Goal: Communication & Community: Answer question/provide support

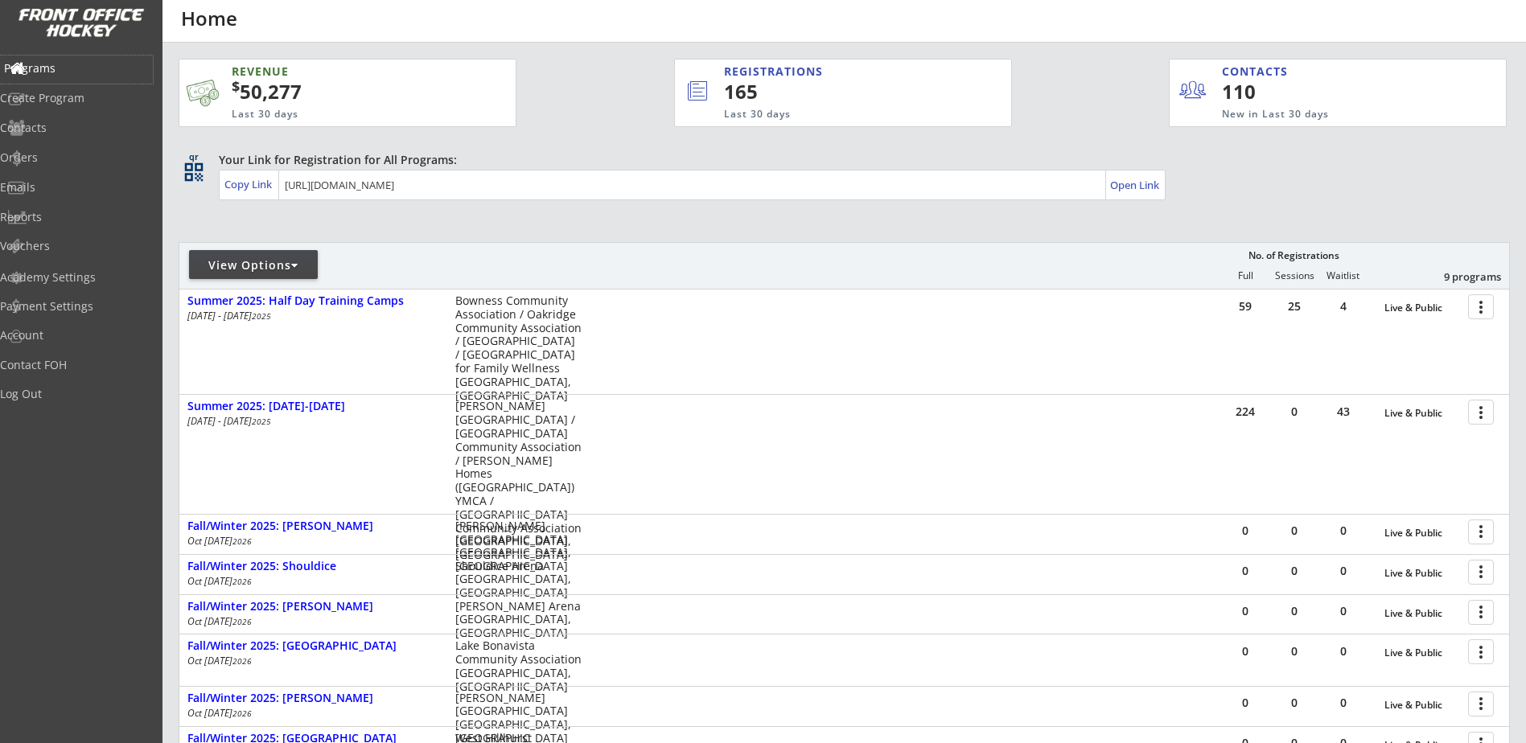
click at [64, 68] on div "Programs" at bounding box center [76, 68] width 145 height 11
click at [60, 186] on div "Emails" at bounding box center [76, 187] width 145 height 11
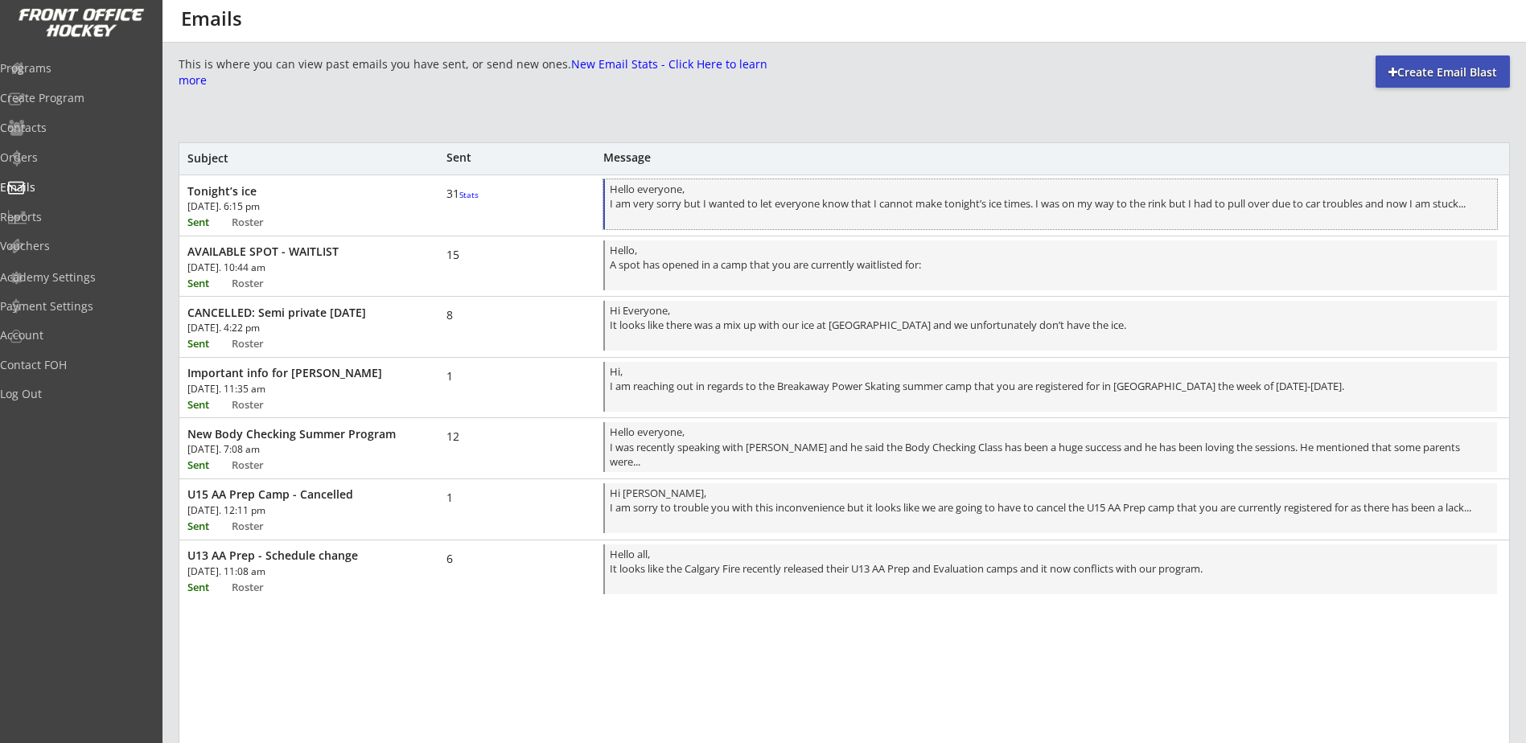
click at [684, 216] on div "Hello everyone, I am very sorry but I wanted to let everyone know that I cannot…" at bounding box center [1051, 205] width 882 height 47
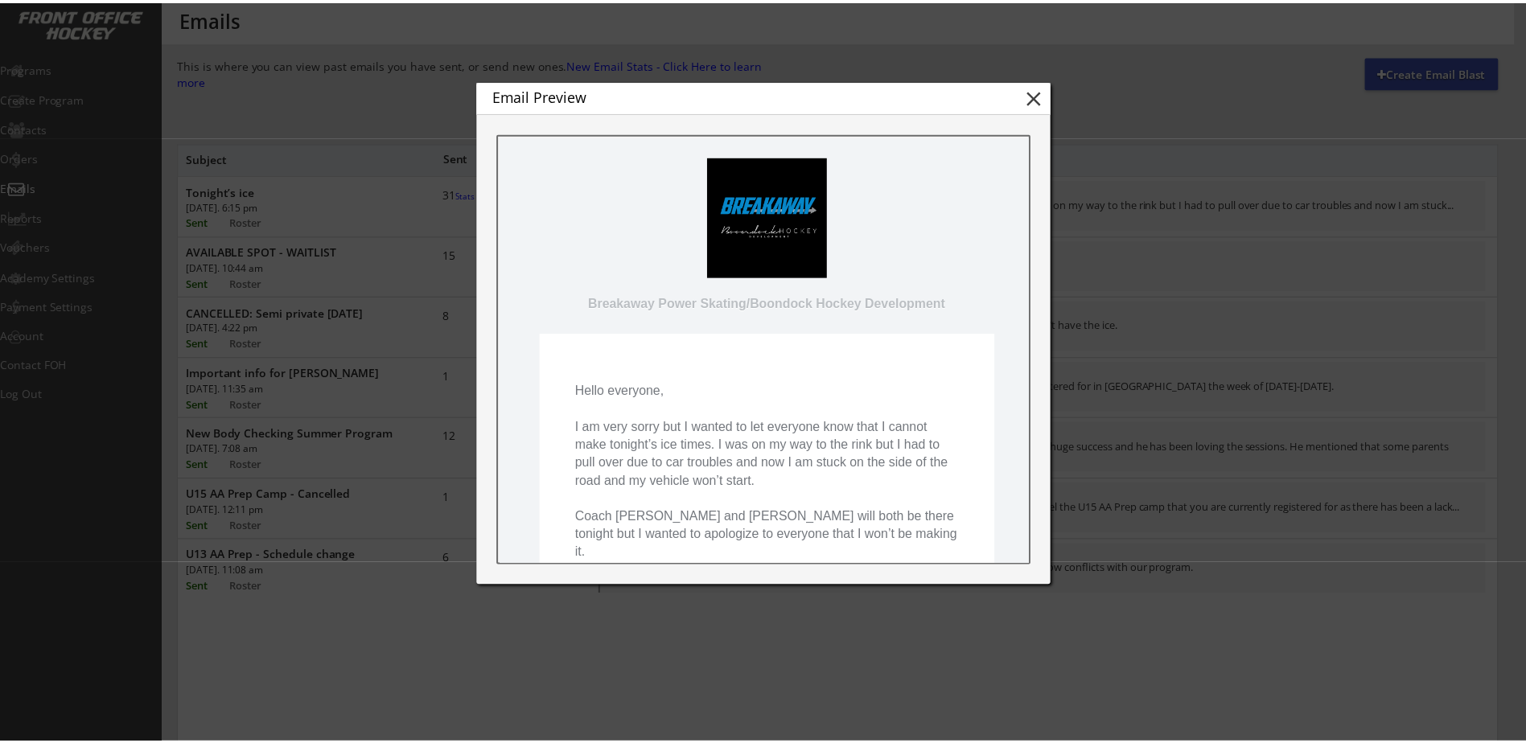
scroll to position [187, 0]
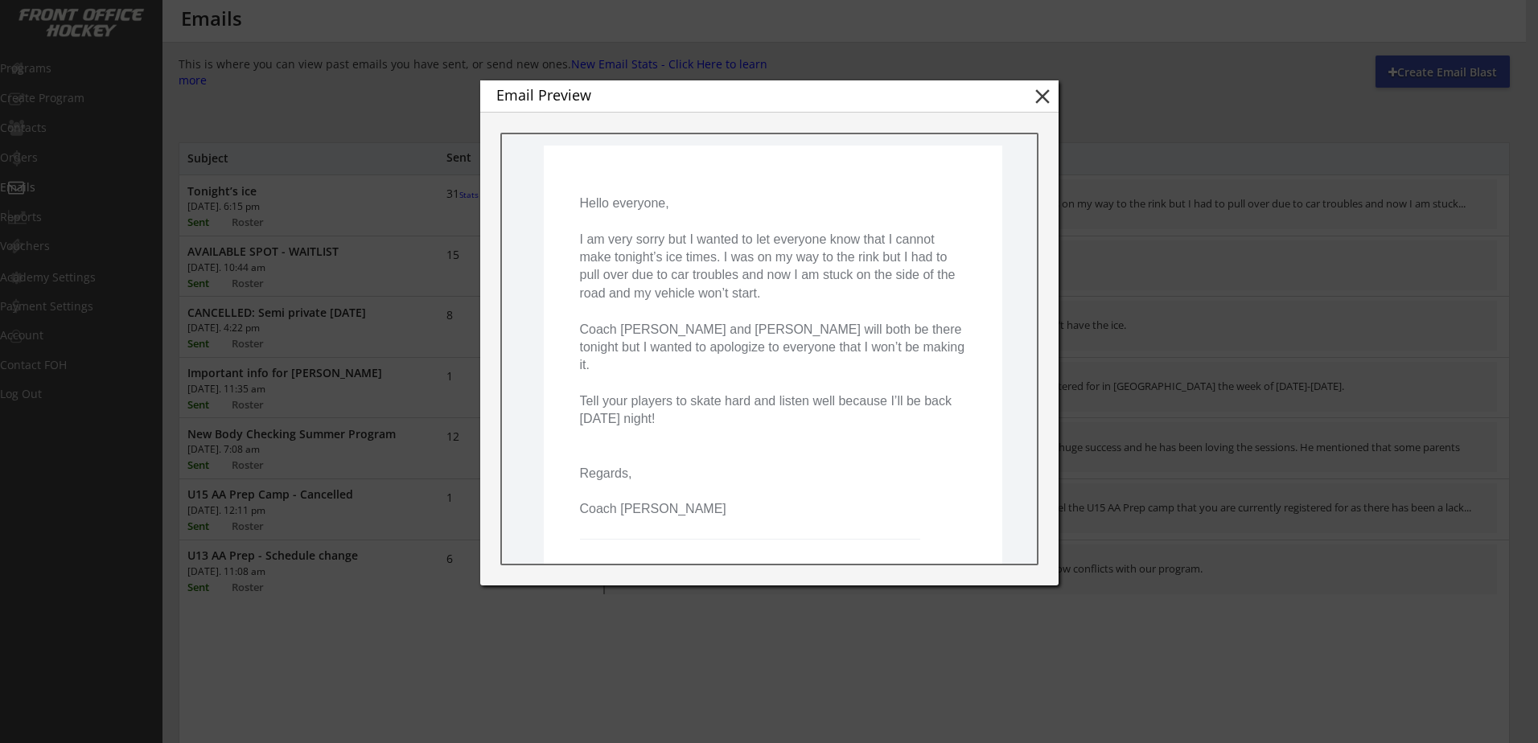
click at [1046, 93] on button "close" at bounding box center [1042, 96] width 24 height 24
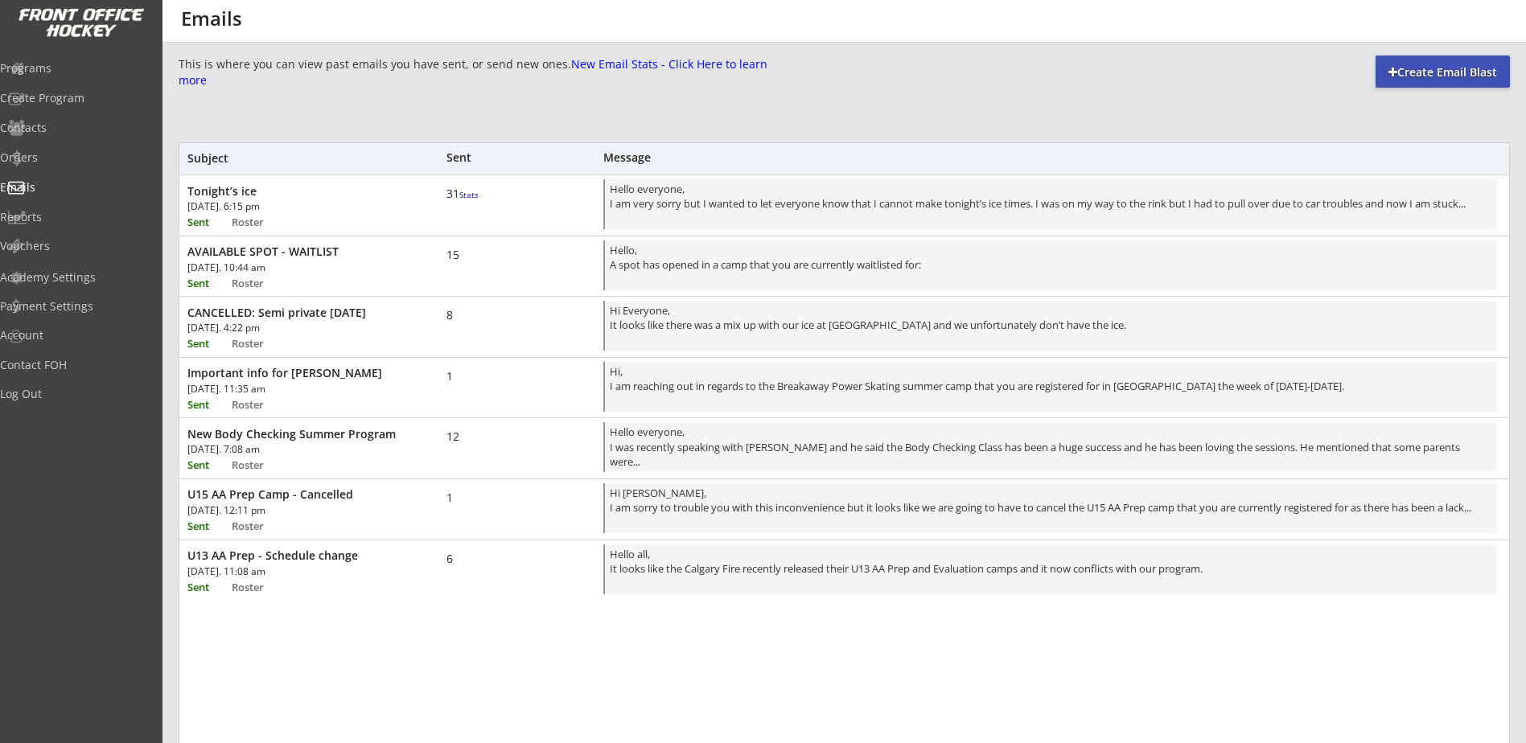
scroll to position [0, 0]
click at [695, 392] on div "Hi, I am reaching out in regards to the Breakaway Power Skating summer camp tha…" at bounding box center [1051, 387] width 882 height 47
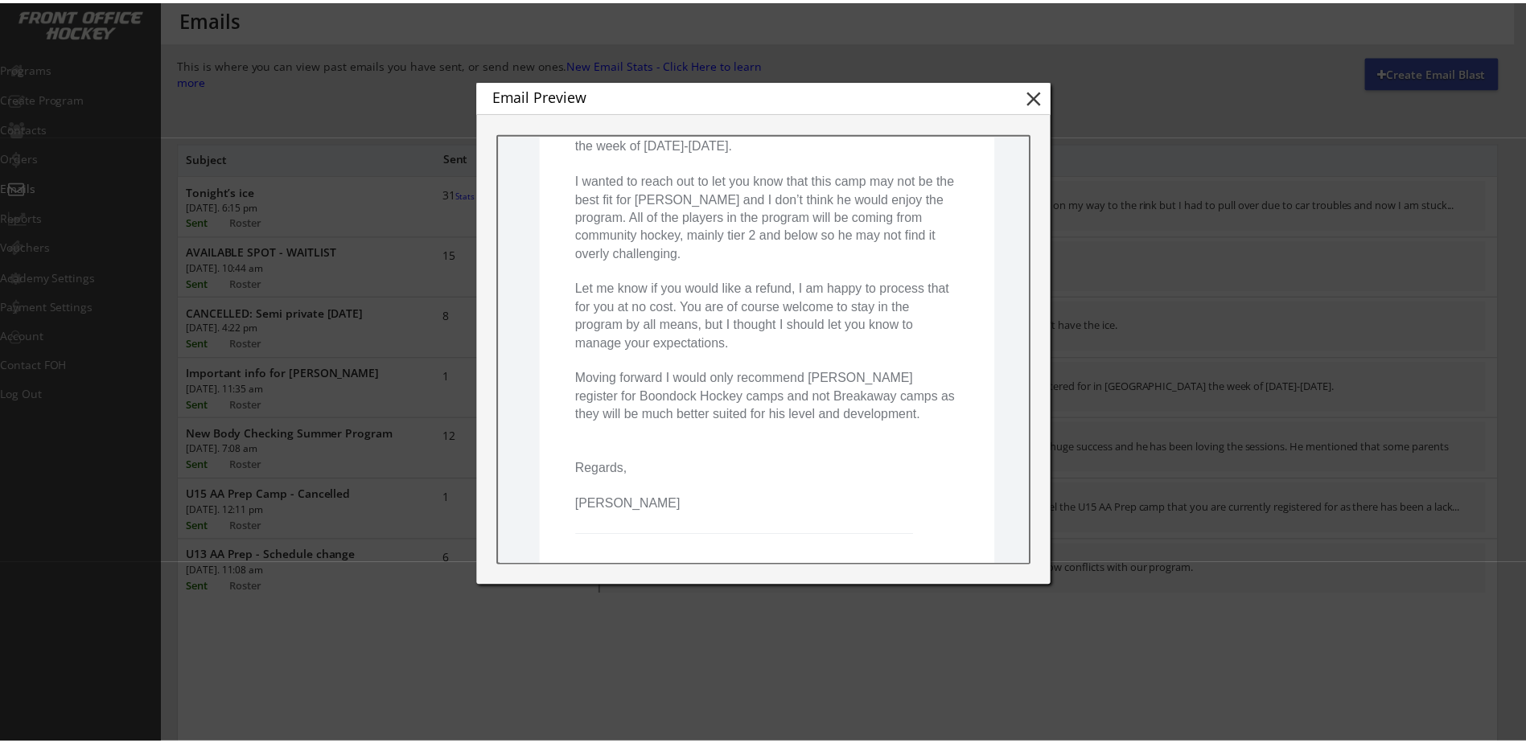
scroll to position [326, 0]
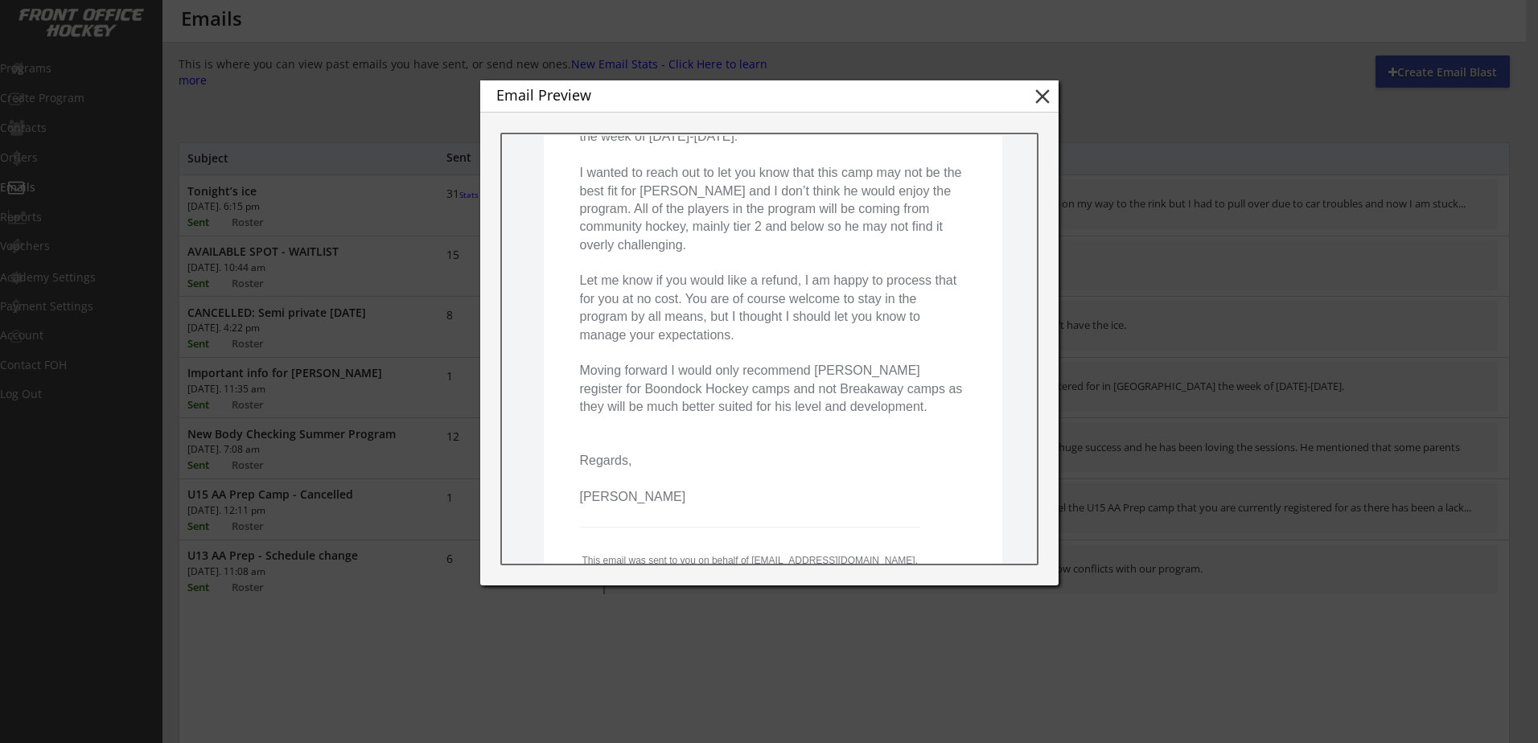
click at [1041, 100] on button "close" at bounding box center [1042, 96] width 24 height 24
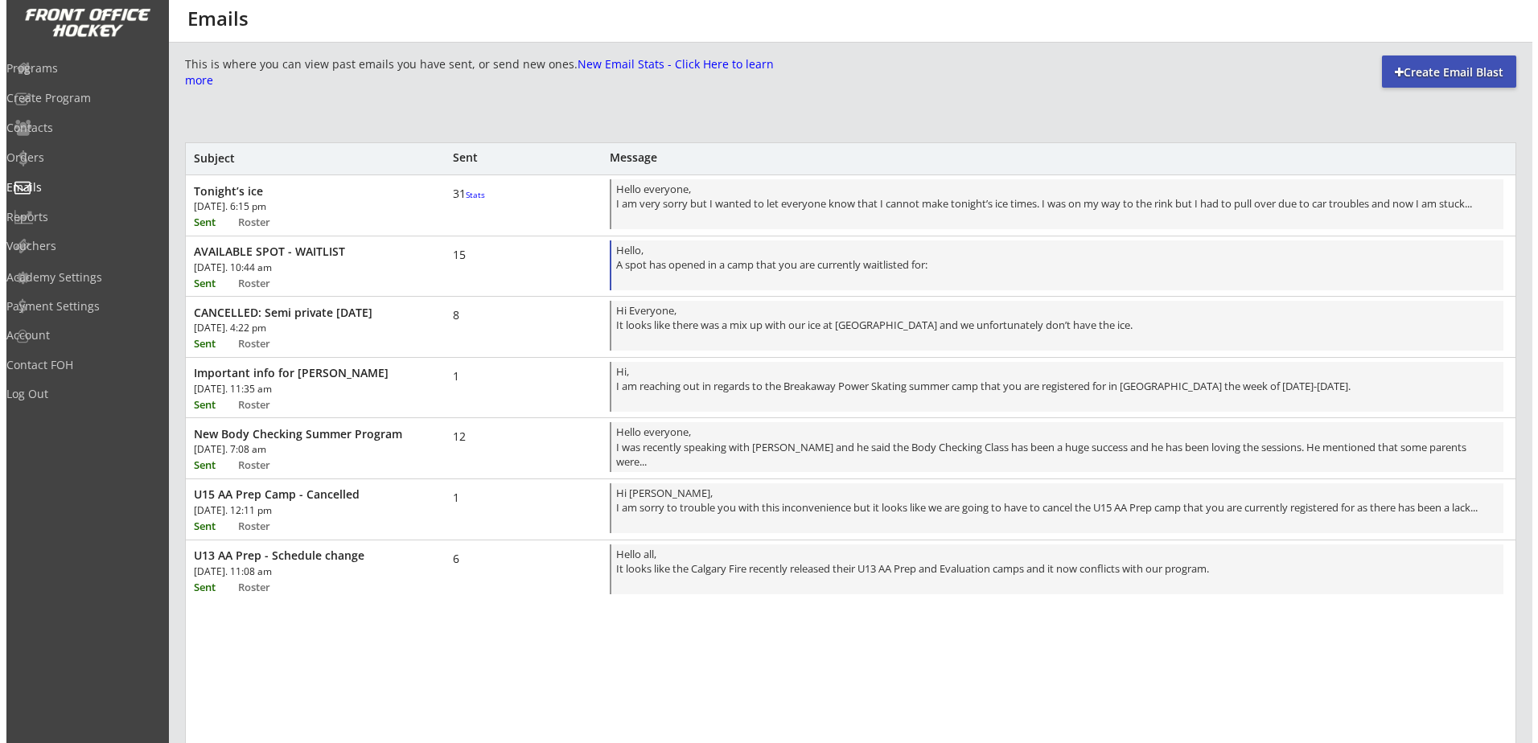
scroll to position [0, 0]
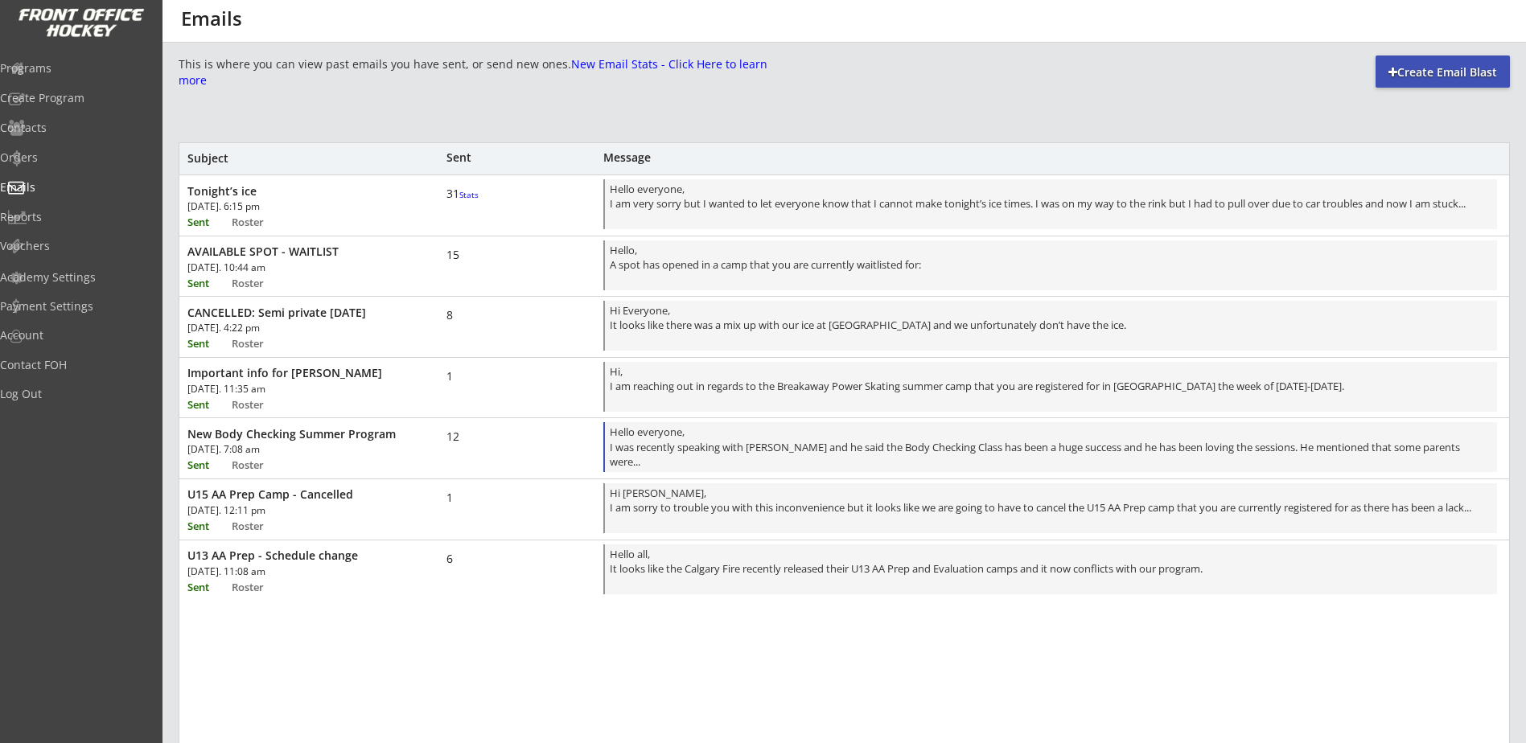
click at [880, 452] on div "Hello everyone, I was recently speaking with [PERSON_NAME] and he said the Body…" at bounding box center [1051, 448] width 882 height 47
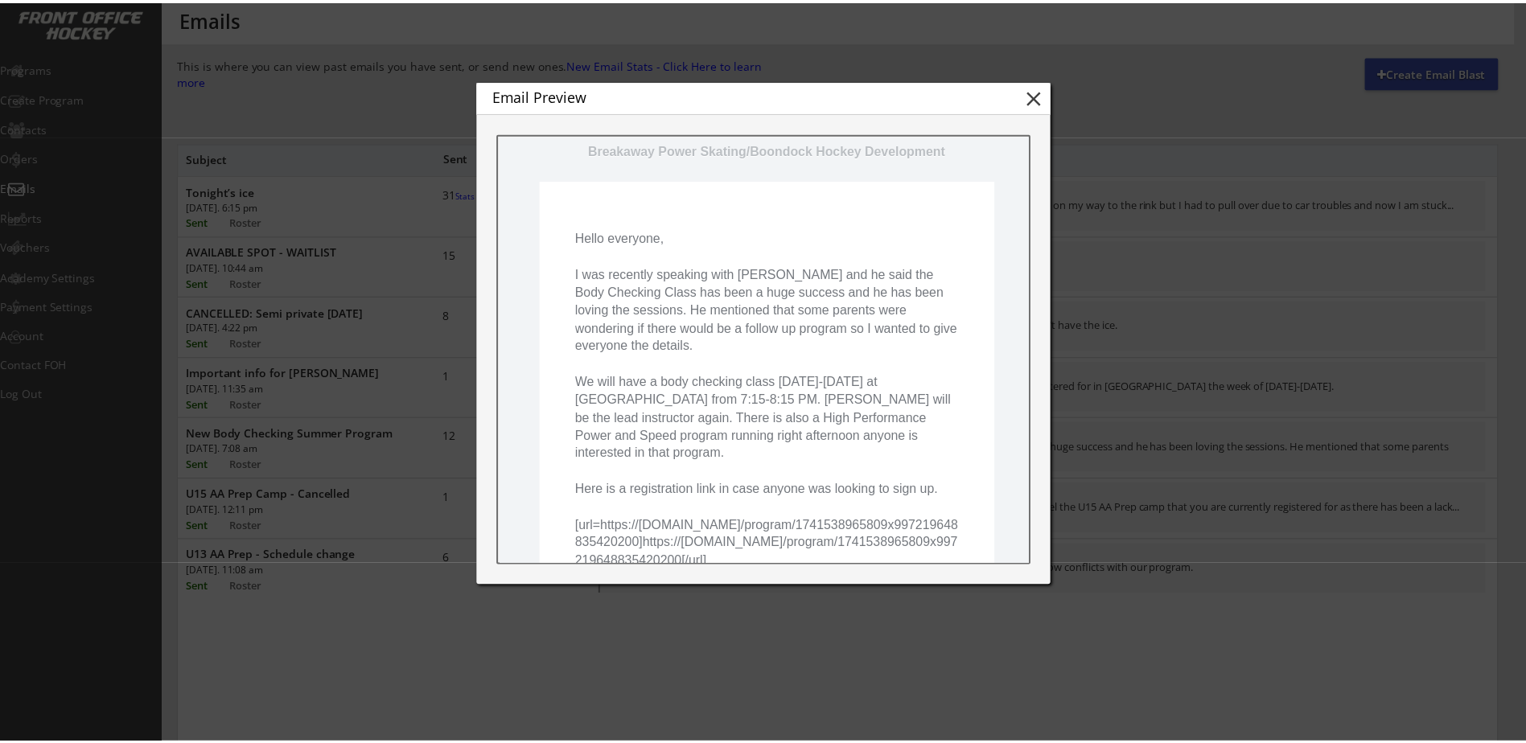
scroll to position [187, 0]
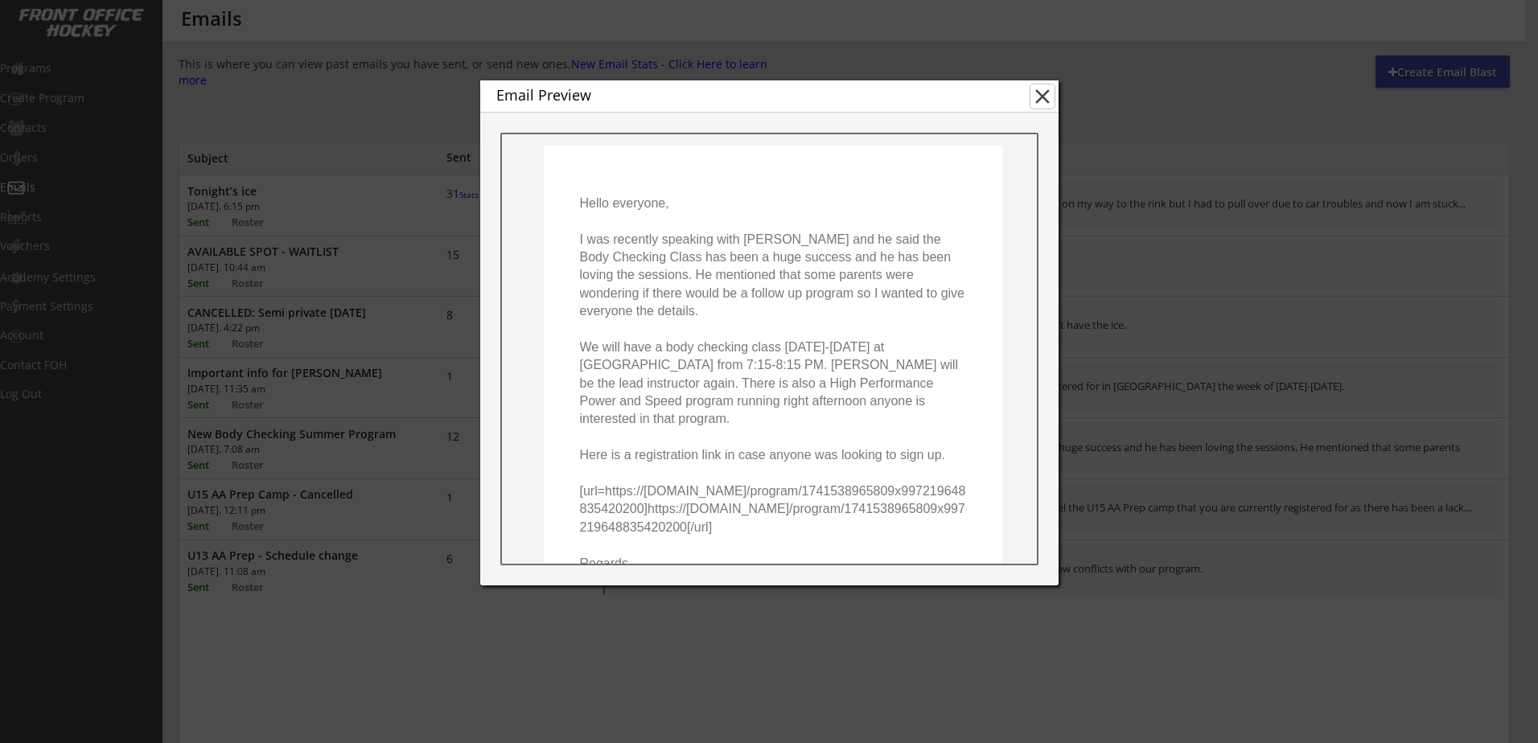
click at [1044, 90] on button "close" at bounding box center [1042, 96] width 24 height 24
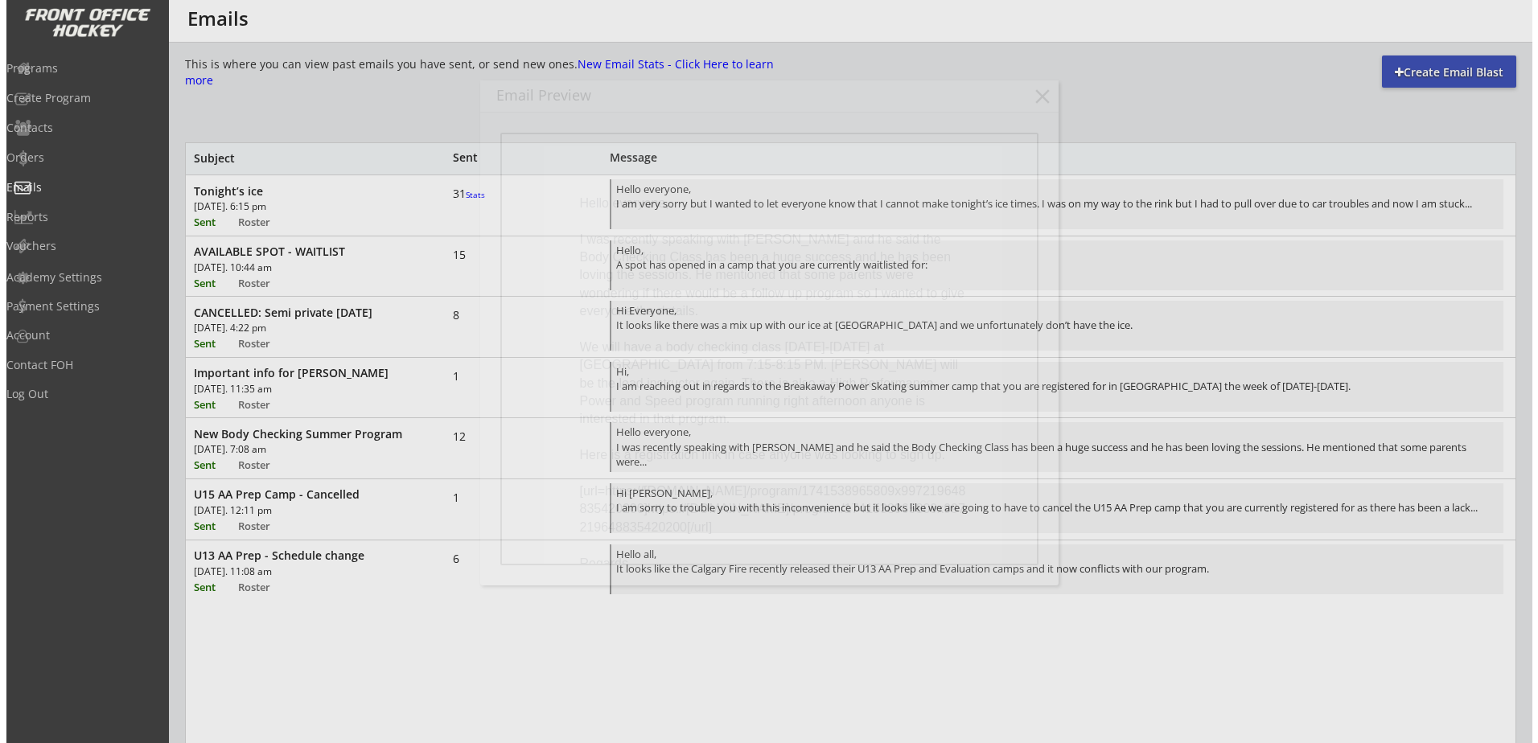
scroll to position [0, 0]
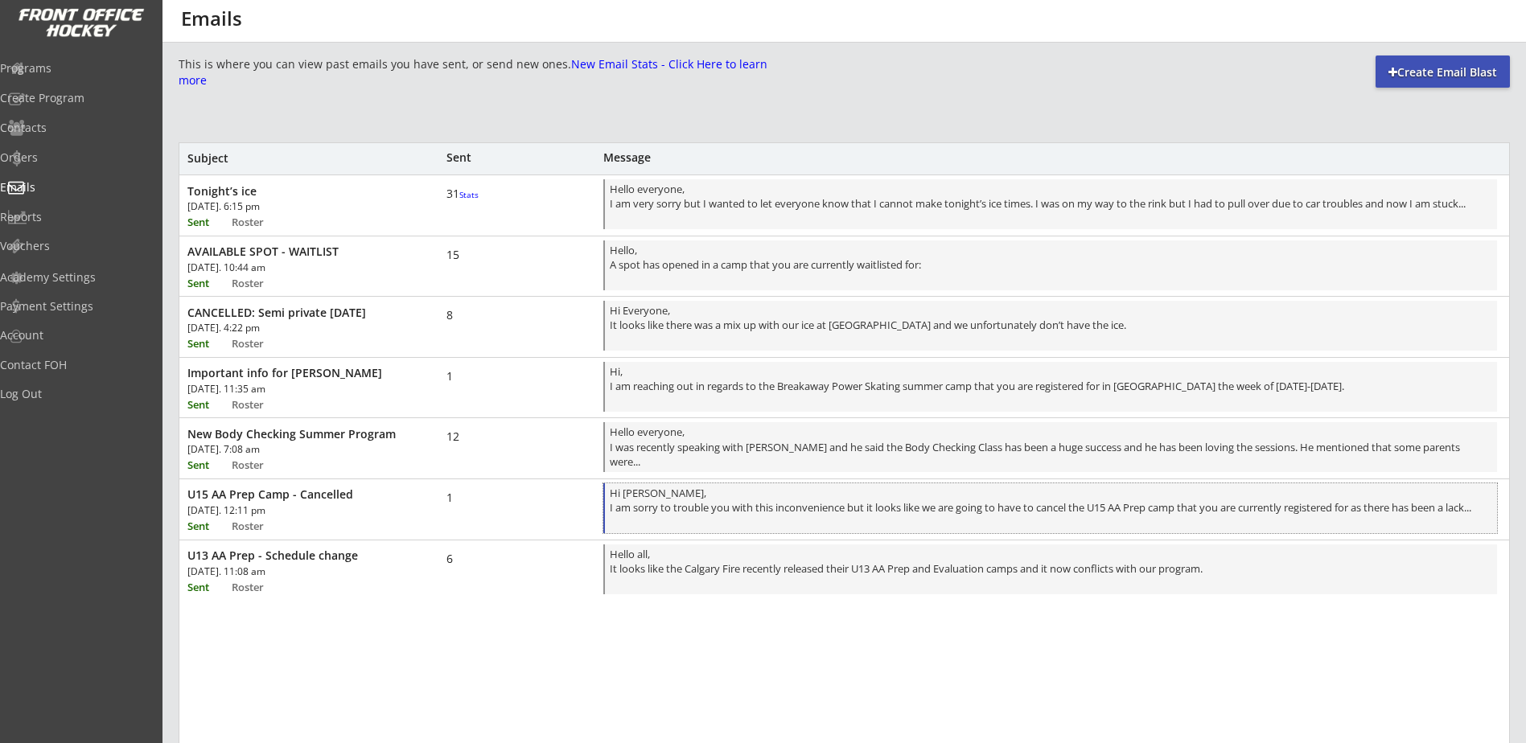
click at [717, 520] on div "Hi [PERSON_NAME], I am sorry to trouble you with this inconvenience but it look…" at bounding box center [1051, 509] width 882 height 47
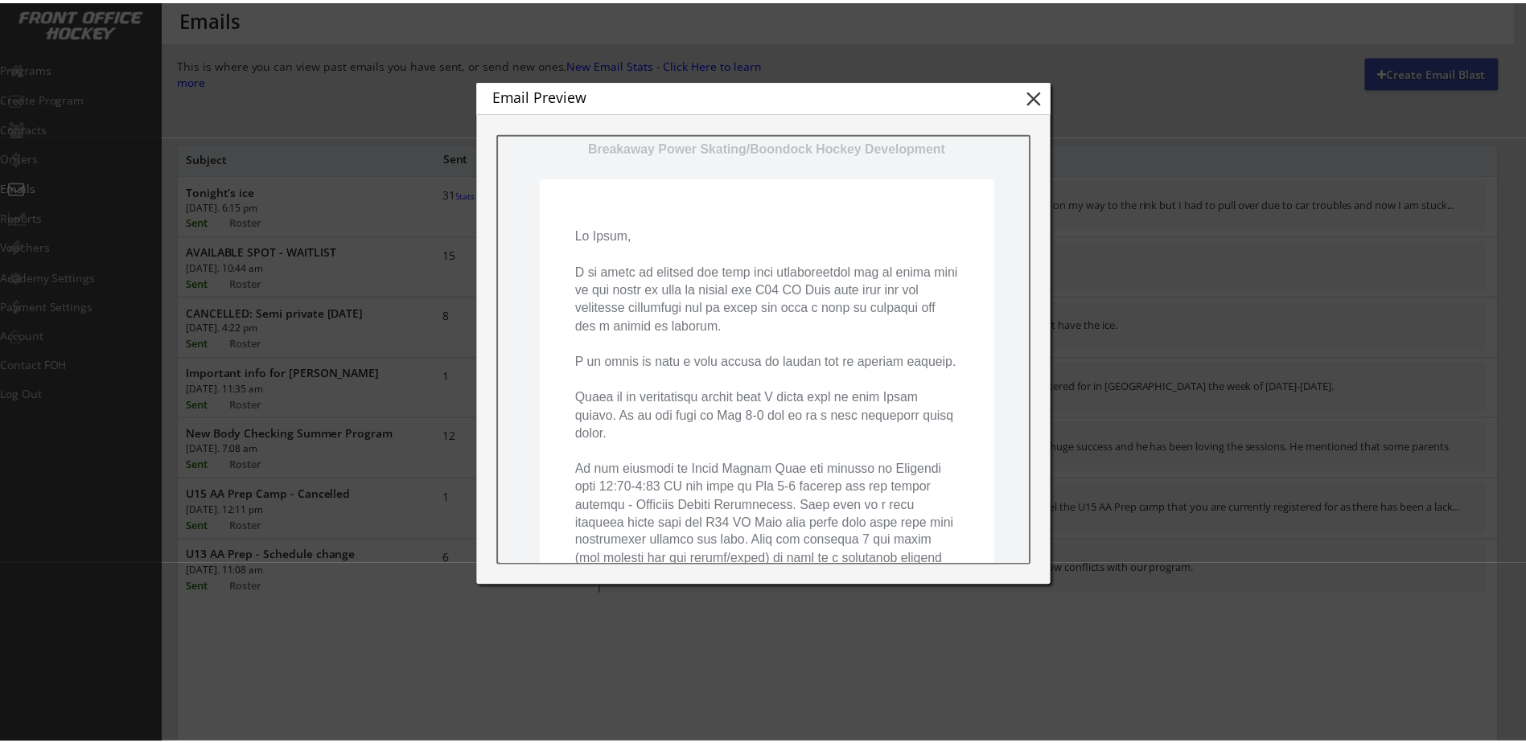
scroll to position [187, 0]
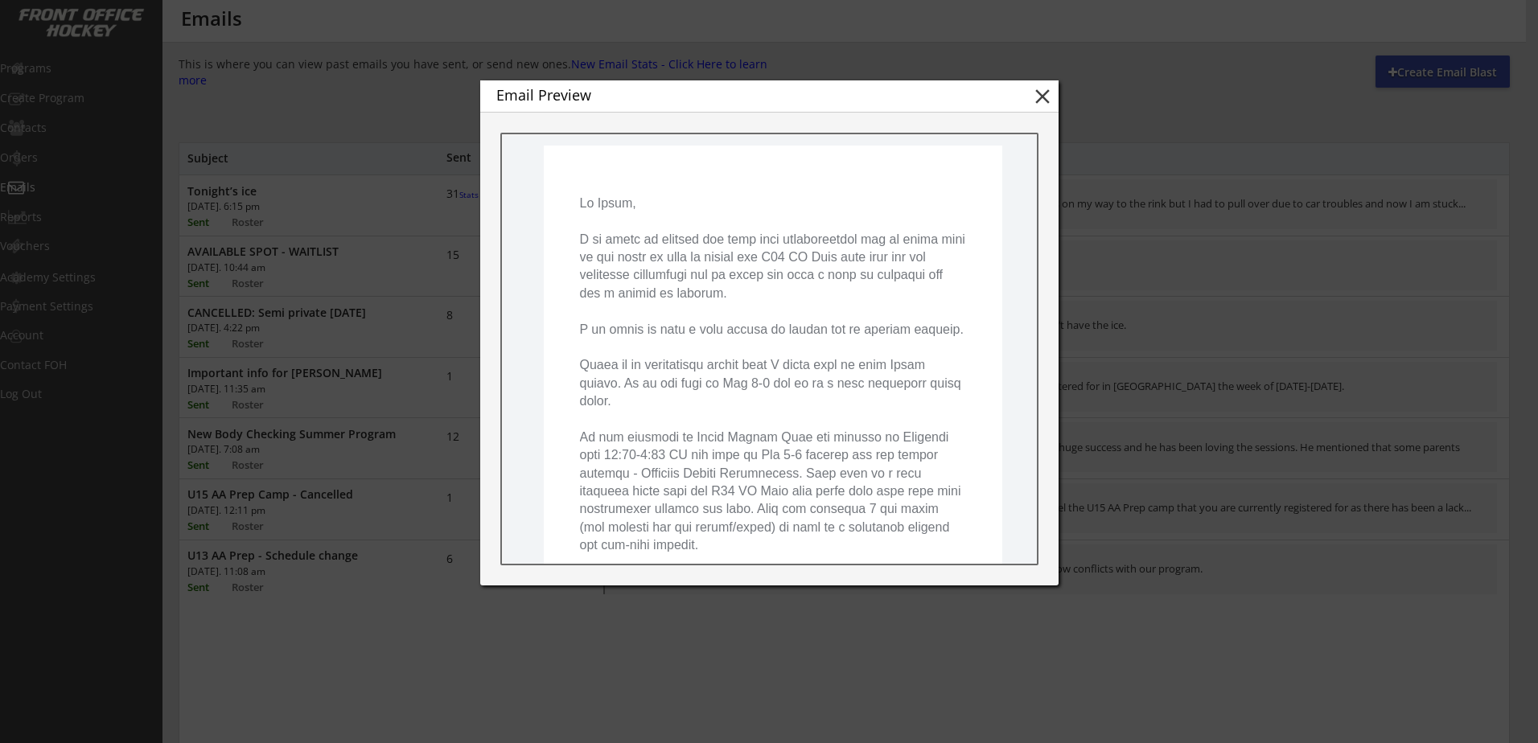
click at [1041, 99] on button "close" at bounding box center [1042, 96] width 24 height 24
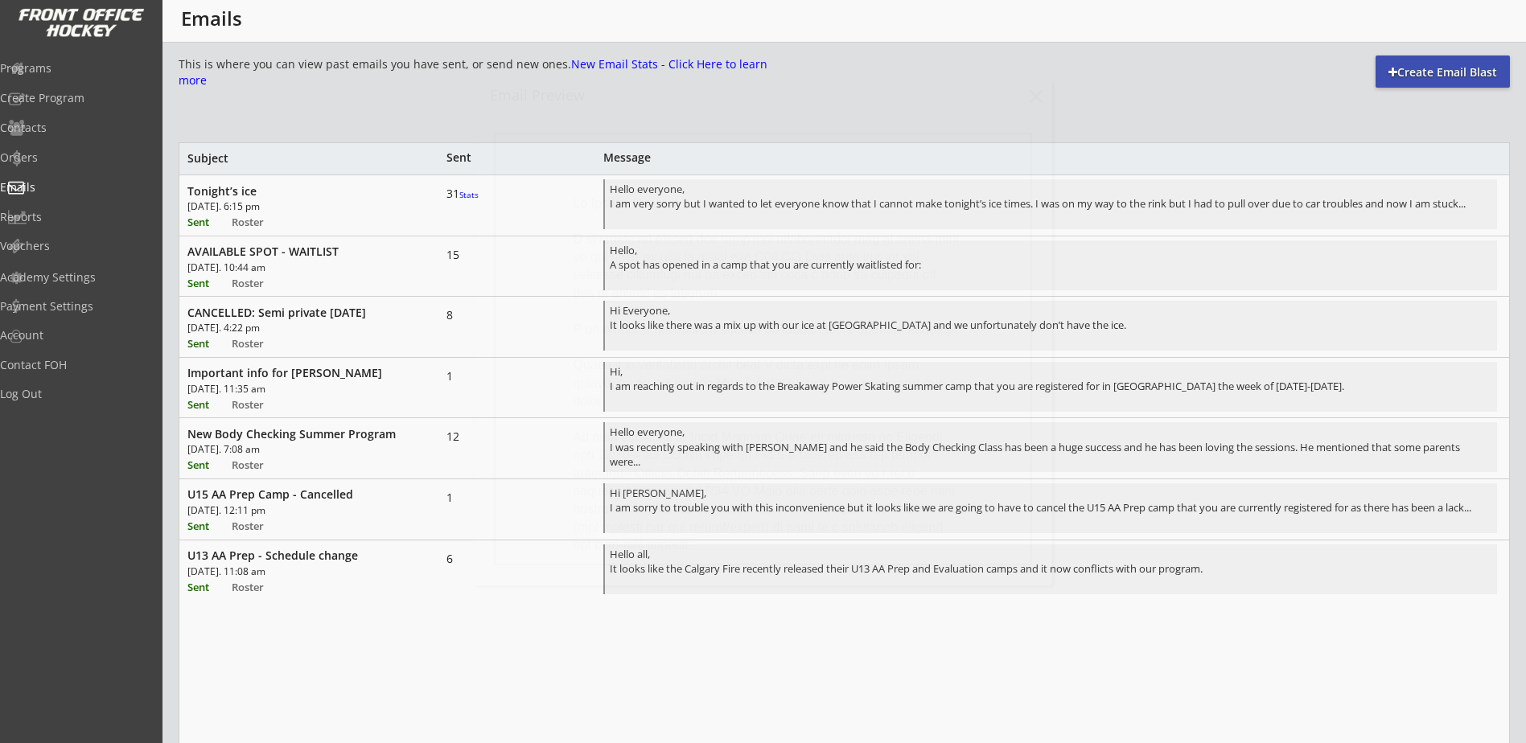
scroll to position [0, 0]
click at [64, 68] on div "Programs" at bounding box center [76, 68] width 145 height 11
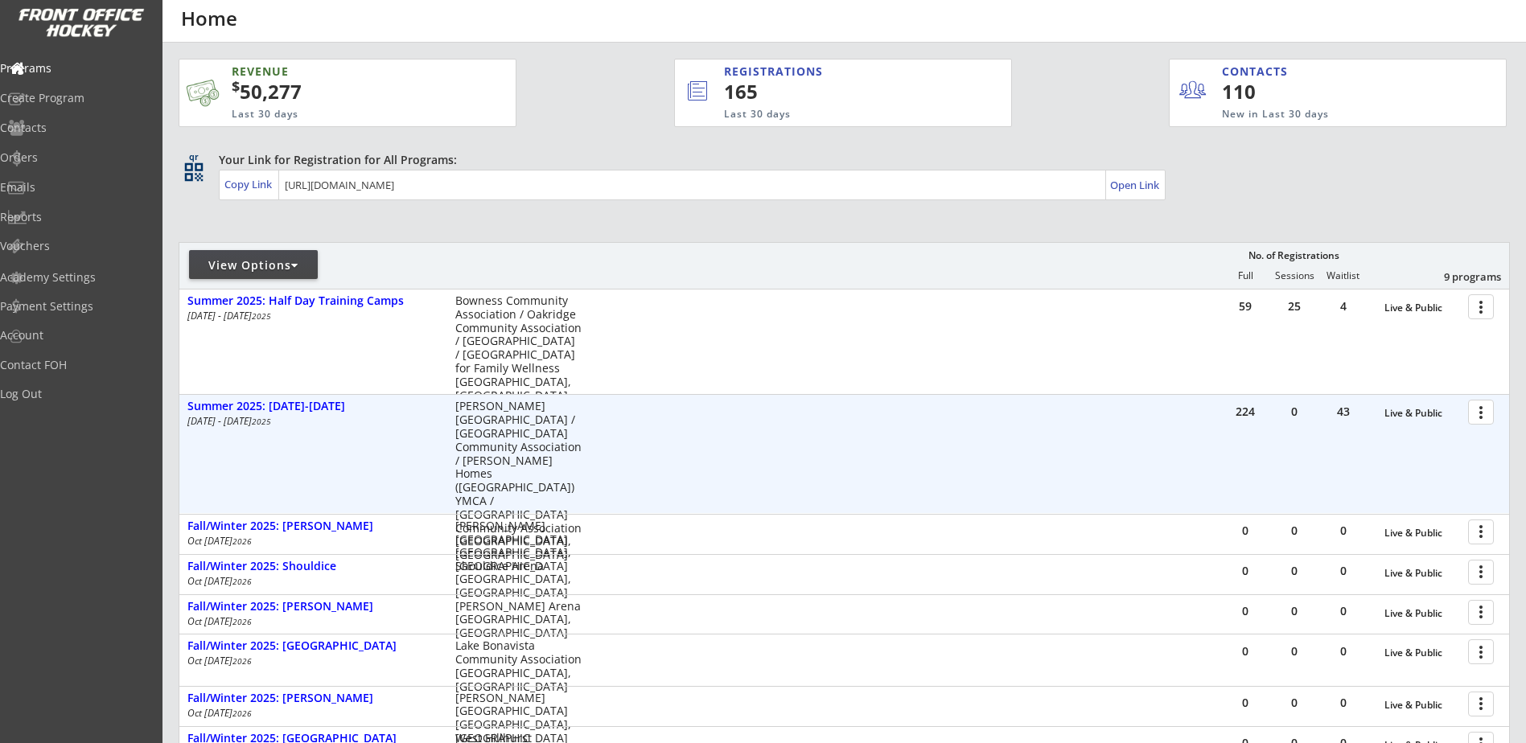
scroll to position [188, 0]
